Goal: Task Accomplishment & Management: Manage account settings

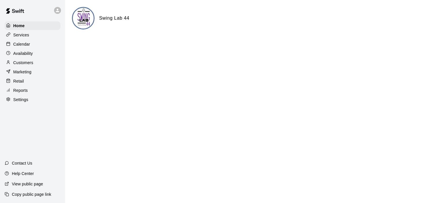
click at [25, 45] on p "Calendar" at bounding box center [21, 44] width 17 height 6
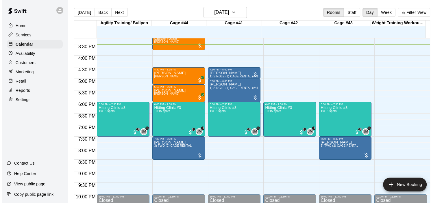
scroll to position [359, 0]
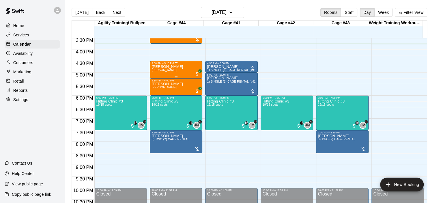
click at [169, 67] on p "[PERSON_NAME]" at bounding box center [167, 67] width 31 height 0
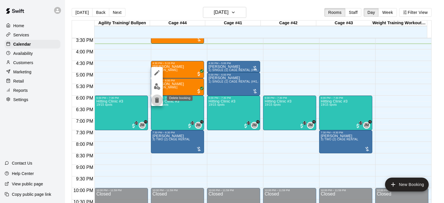
click at [159, 100] on icon "delete" at bounding box center [156, 100] width 7 height 7
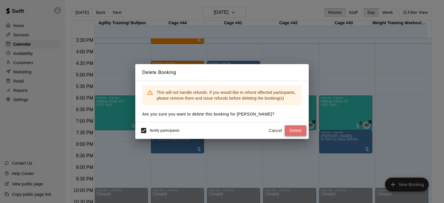
click at [297, 131] on button "Delete" at bounding box center [295, 130] width 22 height 11
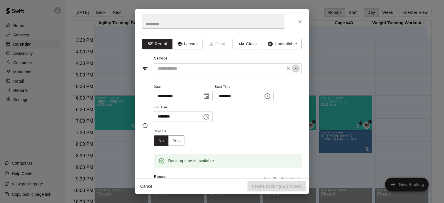
click at [294, 68] on icon "Open" at bounding box center [295, 68] width 3 height 1
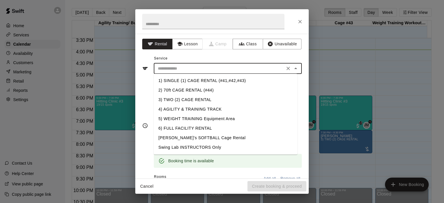
click at [237, 79] on li "1) SINGLE (1) CAGE RENTAL (#41,#42,#43)" at bounding box center [226, 81] width 144 height 10
type input "**********"
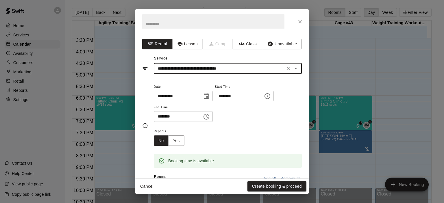
click at [271, 98] on icon "Choose time, selected time is 4:30 PM" at bounding box center [267, 96] width 7 height 7
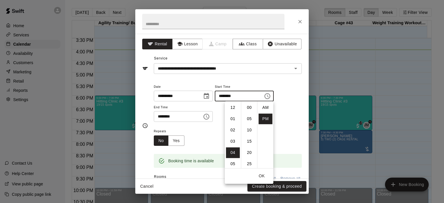
scroll to position [10, 0]
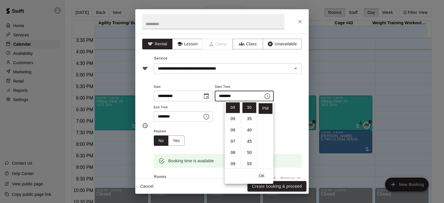
click at [257, 104] on ul "AM PM" at bounding box center [265, 134] width 16 height 67
click at [251, 107] on li "00" at bounding box center [249, 107] width 14 height 11
type input "********"
click at [279, 127] on div "**********" at bounding box center [228, 105] width 148 height 45
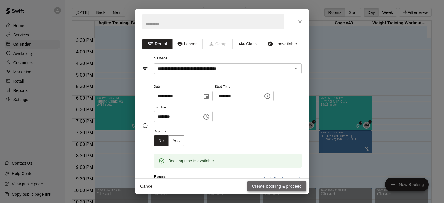
click at [284, 187] on button "Create booking & proceed" at bounding box center [276, 186] width 59 height 11
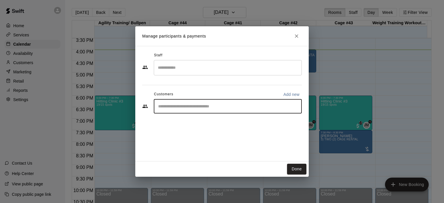
click at [206, 107] on input "Start typing to search customers..." at bounding box center [227, 106] width 143 height 6
type input "***"
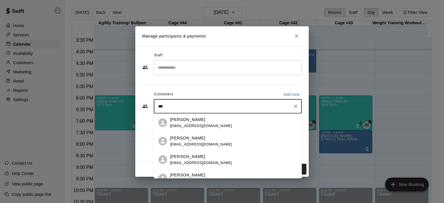
click at [189, 141] on div "[PERSON_NAME] [EMAIL_ADDRESS][DOMAIN_NAME]" at bounding box center [201, 141] width 62 height 12
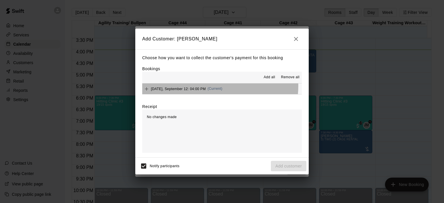
click at [214, 86] on div "[DATE], September 12: 04:00 PM (Current)" at bounding box center [182, 89] width 80 height 9
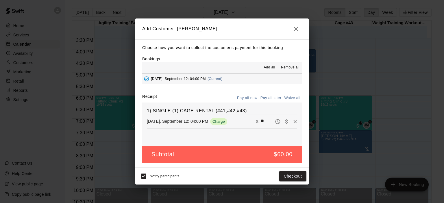
click at [274, 97] on button "Pay all later" at bounding box center [271, 98] width 24 height 9
click at [291, 175] on button "Add customer" at bounding box center [289, 176] width 36 height 11
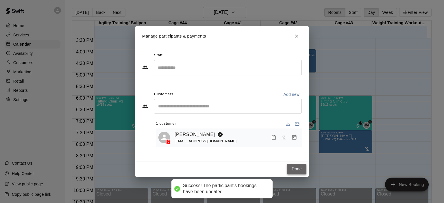
click at [298, 167] on button "Done" at bounding box center [296, 169] width 19 height 11
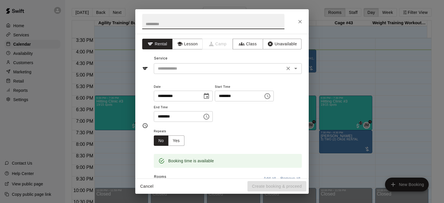
click at [292, 67] on icon "Open" at bounding box center [295, 68] width 7 height 7
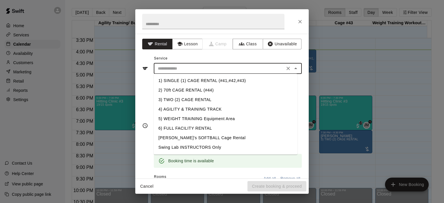
click at [216, 83] on li "1) SINGLE (1) CAGE RENTAL (#41,#42,#43)" at bounding box center [226, 81] width 144 height 10
type input "**********"
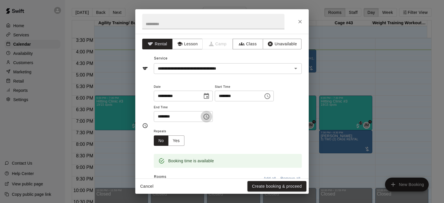
click at [210, 115] on icon "Choose time, selected time is 5:30 PM" at bounding box center [206, 116] width 7 height 7
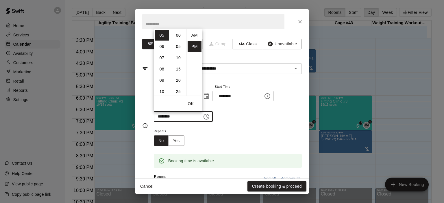
scroll to position [10, 0]
click at [162, 48] on li "06" at bounding box center [162, 46] width 14 height 11
type input "********"
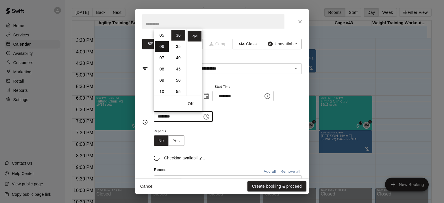
scroll to position [68, 0]
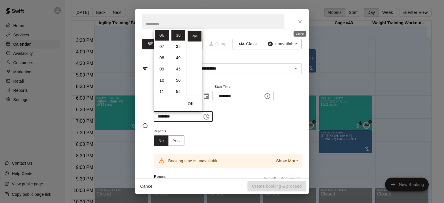
click at [301, 23] on icon "Close" at bounding box center [300, 22] width 6 height 6
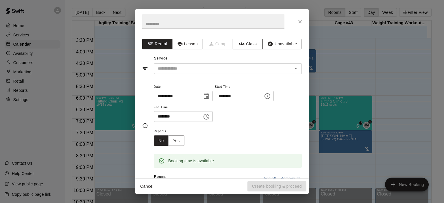
click at [243, 46] on button "Class" at bounding box center [247, 44] width 30 height 11
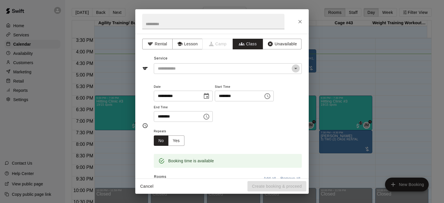
click at [293, 70] on icon "Open" at bounding box center [295, 68] width 7 height 7
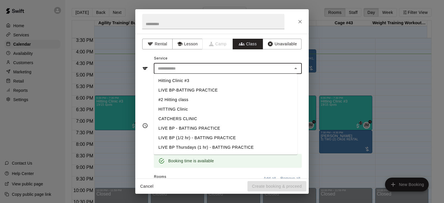
click at [202, 138] on li "LIVE BP (1/2 hr) - BATTING PRACTICE" at bounding box center [226, 138] width 144 height 10
type input "**********"
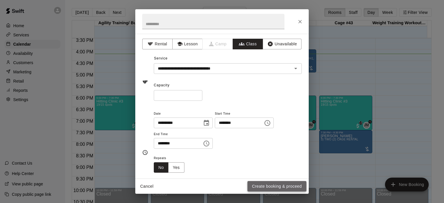
click at [268, 185] on button "Create booking & proceed" at bounding box center [276, 186] width 59 height 11
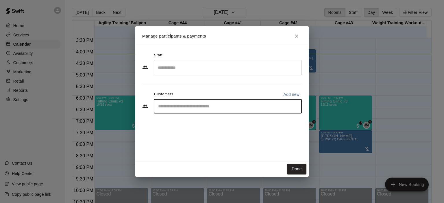
click at [226, 108] on input "Start typing to search customers..." at bounding box center [227, 106] width 143 height 6
type input "***"
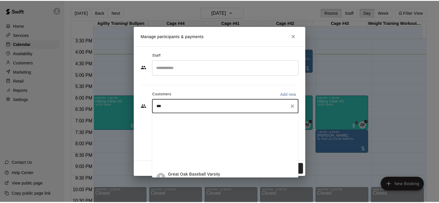
scroll to position [116, 0]
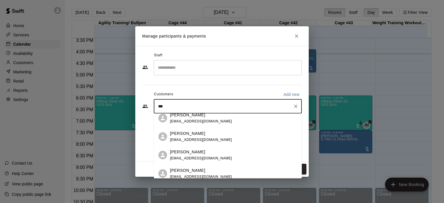
click at [199, 174] on div "Bodhi Ali [EMAIL_ADDRESS][DOMAIN_NAME]" at bounding box center [201, 173] width 62 height 12
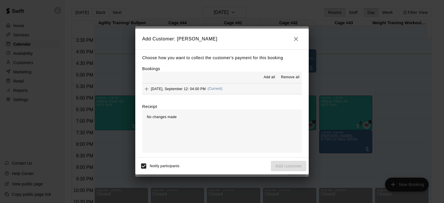
click at [213, 88] on span "(Current)" at bounding box center [214, 89] width 15 height 4
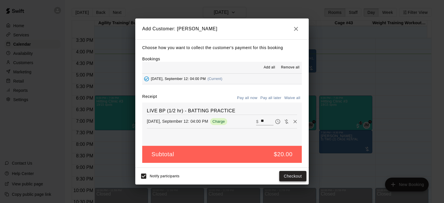
click at [292, 175] on button "Checkout" at bounding box center [292, 176] width 27 height 11
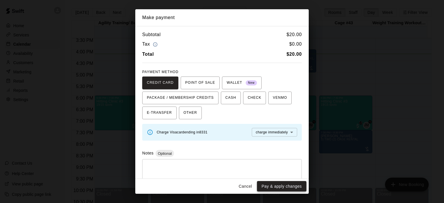
click at [278, 185] on button "Pay & apply changes" at bounding box center [281, 186] width 49 height 11
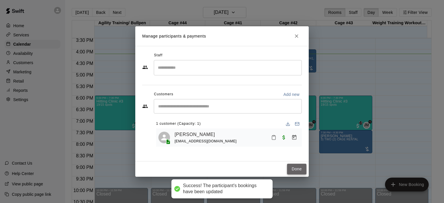
click at [296, 169] on button "Done" at bounding box center [296, 169] width 19 height 11
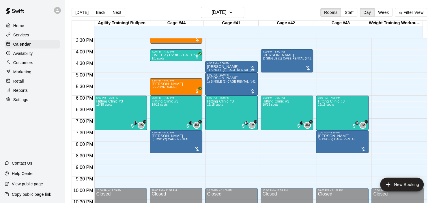
click at [31, 63] on p "Customers" at bounding box center [23, 63] width 20 height 6
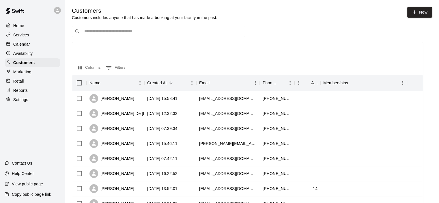
click at [120, 36] on div "​ ​" at bounding box center [158, 32] width 173 height 12
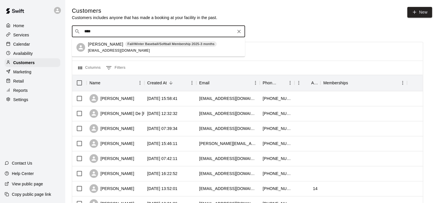
type input "*****"
click at [114, 44] on p "[PERSON_NAME]" at bounding box center [105, 44] width 35 height 6
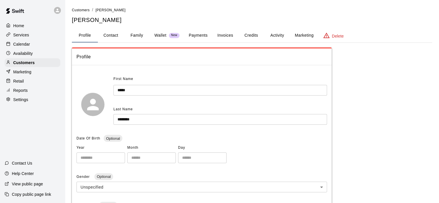
click at [206, 34] on button "Payments" at bounding box center [198, 36] width 28 height 14
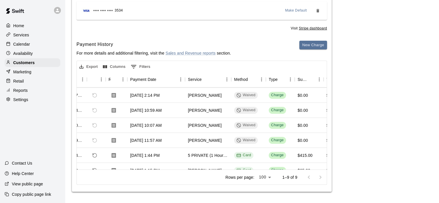
scroll to position [0, 23]
click at [31, 66] on p "Customers" at bounding box center [23, 63] width 21 height 6
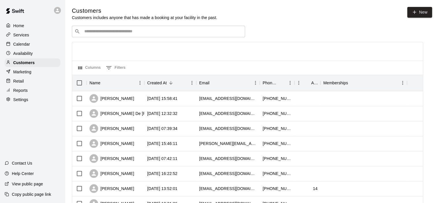
click at [125, 36] on div "​ ​" at bounding box center [158, 32] width 173 height 12
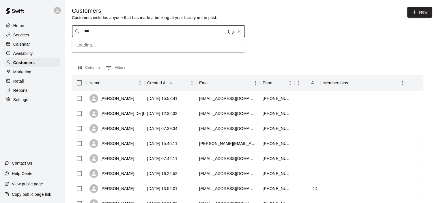
type input "****"
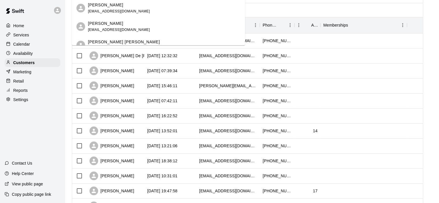
click at [111, 8] on div "[PERSON_NAME]" at bounding box center [119, 5] width 62 height 6
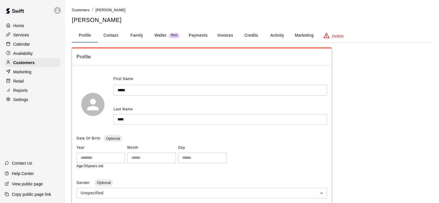
click at [200, 34] on button "Payments" at bounding box center [198, 36] width 28 height 14
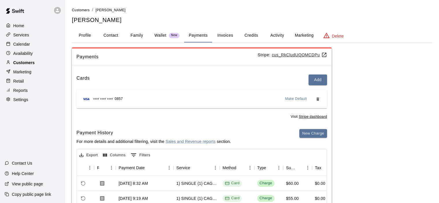
click at [26, 64] on p "Customers" at bounding box center [23, 63] width 21 height 6
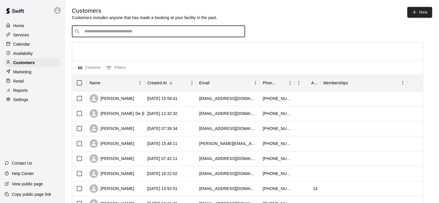
click at [109, 31] on input "Search customers by name or email" at bounding box center [163, 32] width 160 height 6
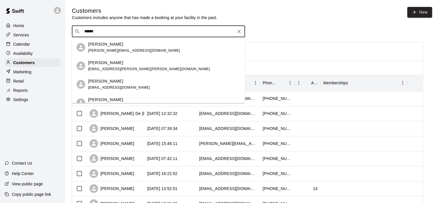
scroll to position [27, 0]
type input "*"
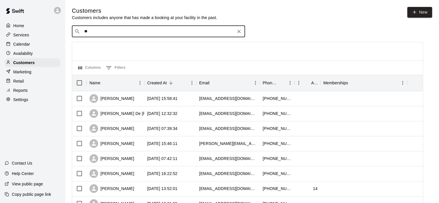
type input "*"
type input "****"
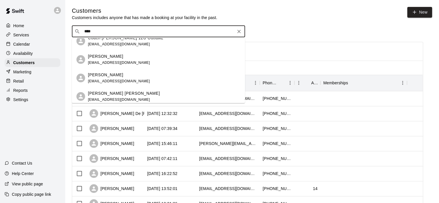
scroll to position [9, 0]
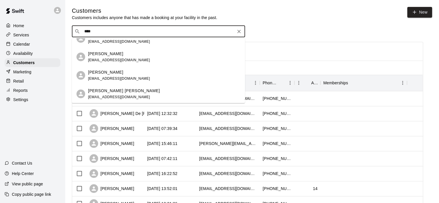
click at [110, 75] on p "[PERSON_NAME]" at bounding box center [105, 72] width 35 height 6
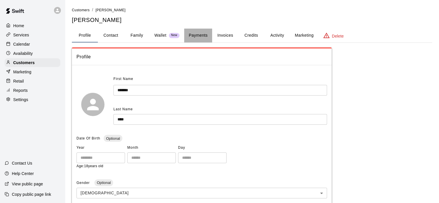
click at [200, 35] on button "Payments" at bounding box center [198, 36] width 28 height 14
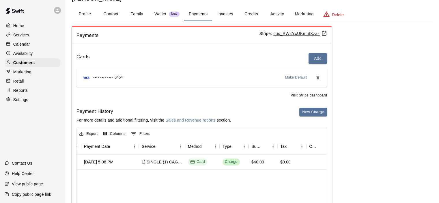
scroll to position [58, 0]
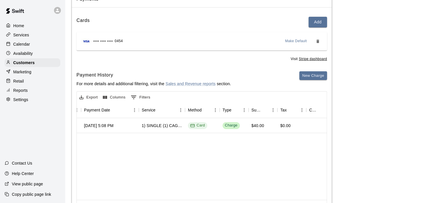
click at [27, 92] on p "Reports" at bounding box center [20, 91] width 14 height 6
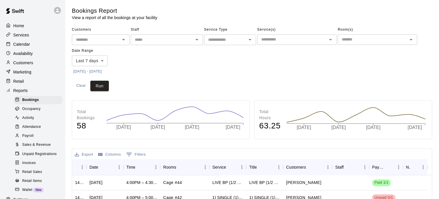
click at [35, 148] on span "Sales & Revenue" at bounding box center [36, 145] width 29 height 6
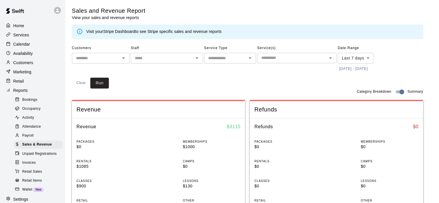
click at [111, 32] on link "Stripe Dashboard" at bounding box center [119, 31] width 32 height 5
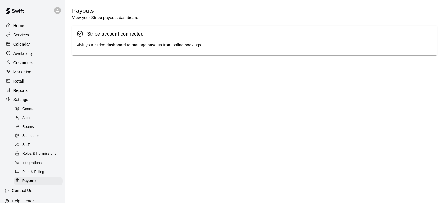
click at [117, 46] on link "Stripe dashboard" at bounding box center [109, 45] width 31 height 5
click at [27, 63] on p "Customers" at bounding box center [23, 63] width 20 height 6
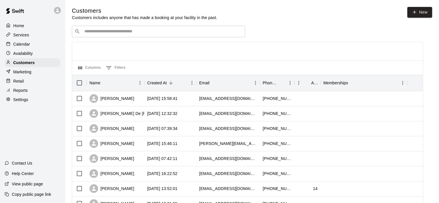
click at [110, 32] on input "Search customers by name or email" at bounding box center [163, 32] width 160 height 6
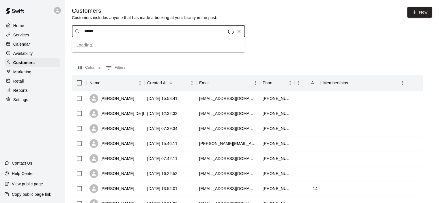
type input "*******"
click at [113, 45] on div "[PERSON_NAME]" at bounding box center [119, 44] width 62 height 6
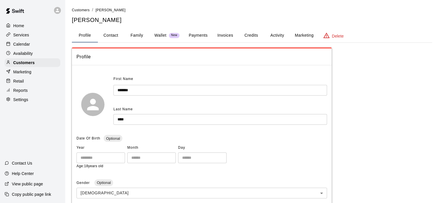
click at [197, 34] on button "Payments" at bounding box center [198, 36] width 28 height 14
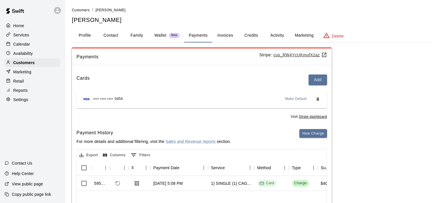
click at [221, 34] on button "Invoices" at bounding box center [225, 36] width 26 height 14
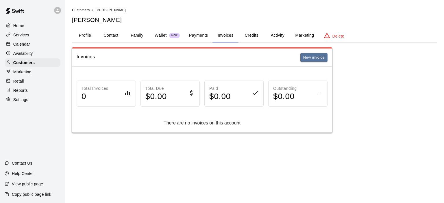
click at [252, 36] on button "Credits" at bounding box center [251, 36] width 26 height 14
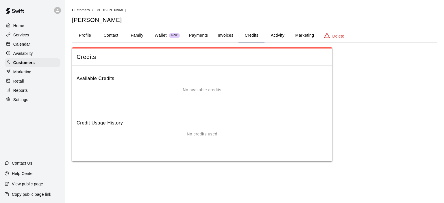
click at [278, 36] on button "Activity" at bounding box center [277, 36] width 26 height 14
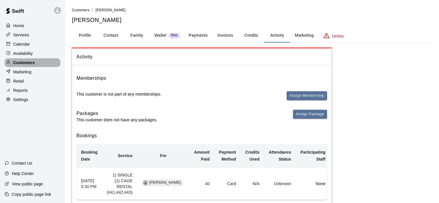
click at [35, 60] on div "Customers" at bounding box center [33, 62] width 56 height 9
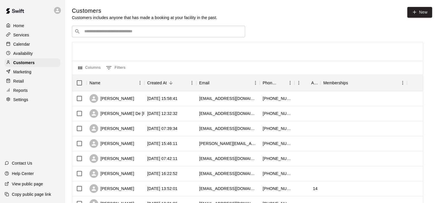
click at [117, 34] on input "Search customers by name or email" at bounding box center [163, 32] width 160 height 6
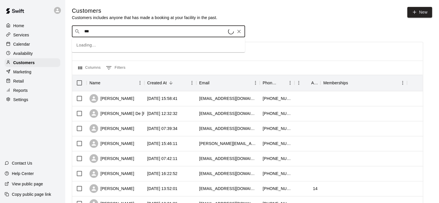
type input "****"
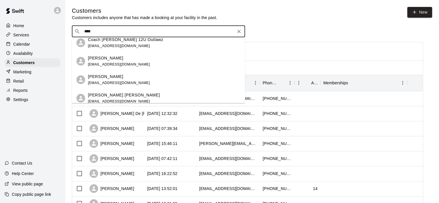
scroll to position [9, 0]
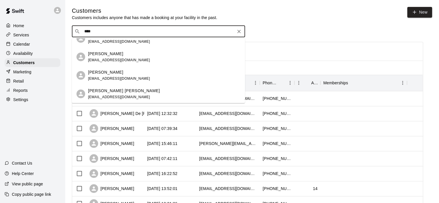
click at [120, 94] on div "[PERSON_NAME] [PERSON_NAME] [EMAIL_ADDRESS][DOMAIN_NAME]" at bounding box center [124, 94] width 72 height 12
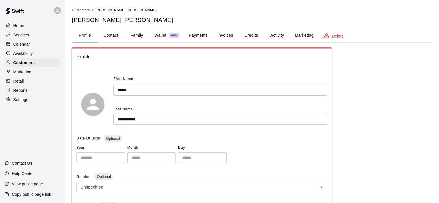
click at [199, 36] on button "Payments" at bounding box center [198, 36] width 28 height 14
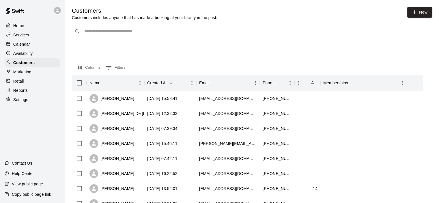
click at [119, 34] on input "Search customers by name or email" at bounding box center [163, 32] width 160 height 6
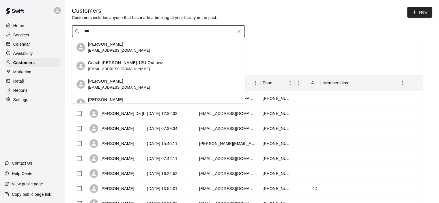
type input "****"
click at [114, 68] on span "[EMAIL_ADDRESS][DOMAIN_NAME]" at bounding box center [119, 69] width 62 height 4
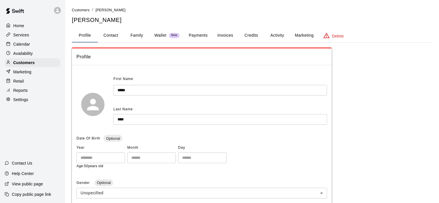
click at [207, 28] on div "**********" at bounding box center [252, 205] width 360 height 397
click at [202, 34] on button "Payments" at bounding box center [198, 36] width 28 height 14
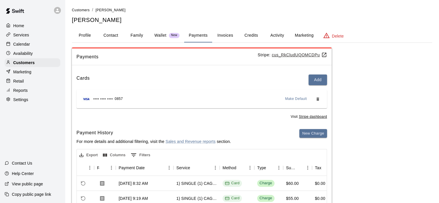
click at [28, 47] on p "Calendar" at bounding box center [21, 44] width 17 height 6
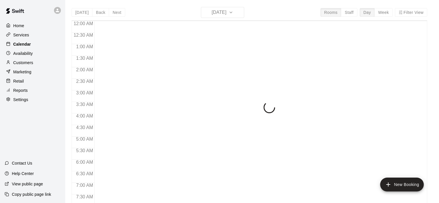
scroll to position [365, 0]
